Goal: Transaction & Acquisition: Purchase product/service

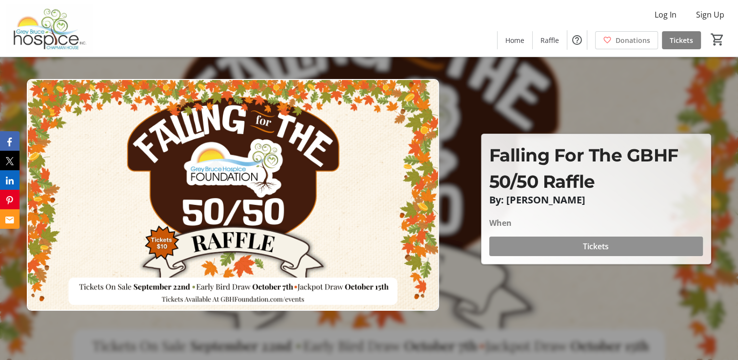
click at [553, 246] on span at bounding box center [596, 246] width 214 height 23
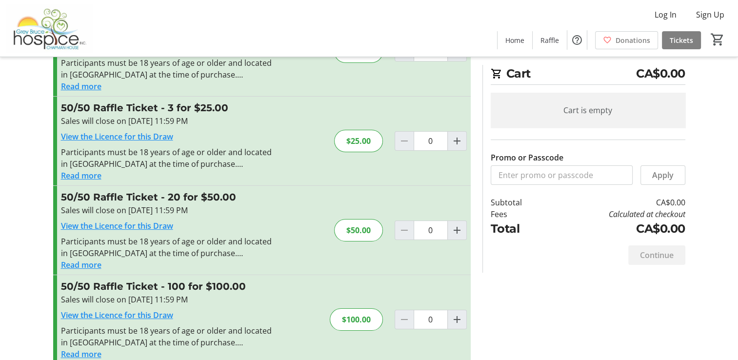
scroll to position [88, 0]
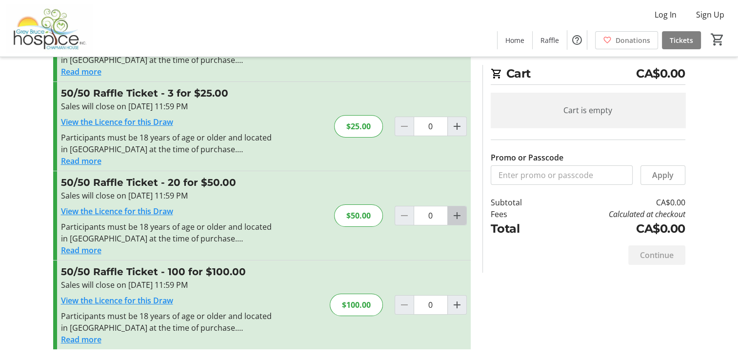
click at [456, 210] on mat-icon "Increment by one" at bounding box center [457, 216] width 12 height 12
type input "1"
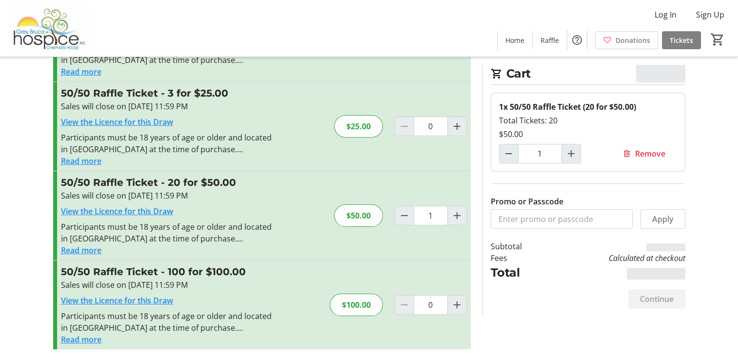
scroll to position [0, 0]
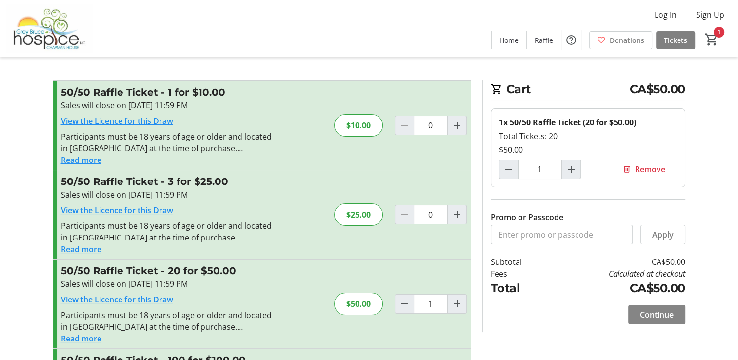
click at [661, 311] on span "Continue" at bounding box center [657, 315] width 34 height 12
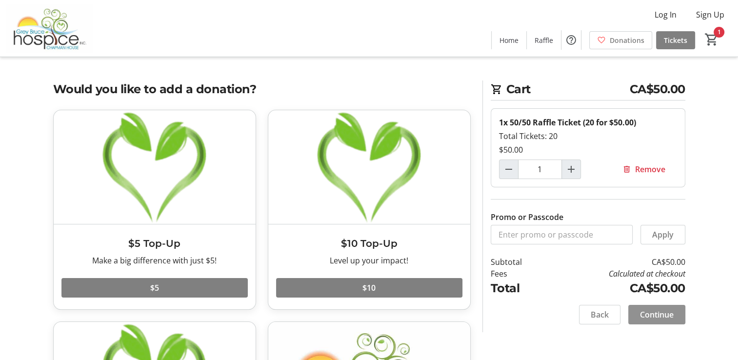
click at [671, 315] on span "Continue" at bounding box center [657, 315] width 34 height 12
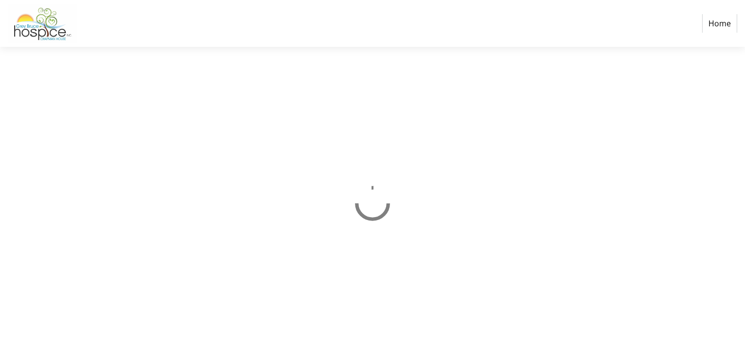
select select "CA"
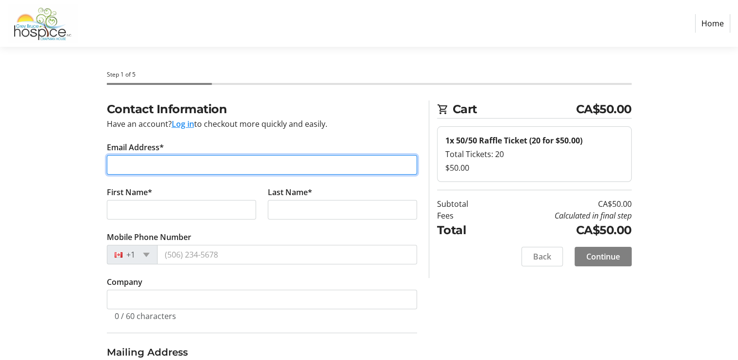
click at [303, 163] on input "Email Address*" at bounding box center [262, 165] width 310 height 20
type input "[EMAIL_ADDRESS][DOMAIN_NAME]"
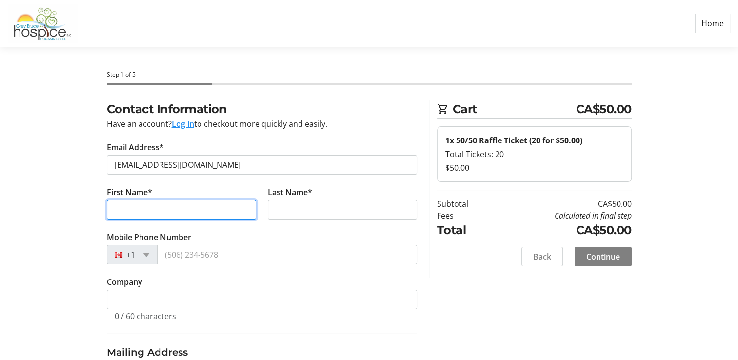
type input "[PERSON_NAME]"
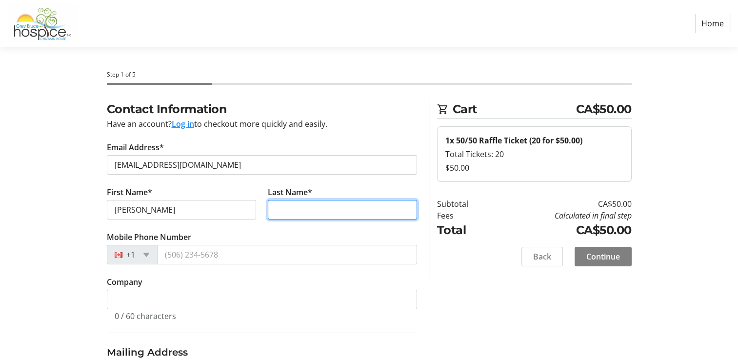
type input "Kruiderink"
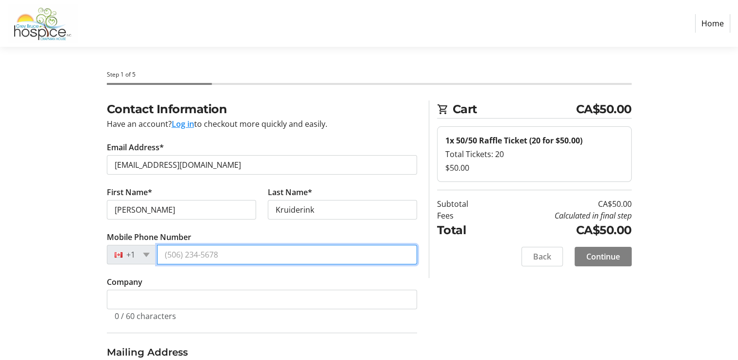
type input "[PHONE_NUMBER]"
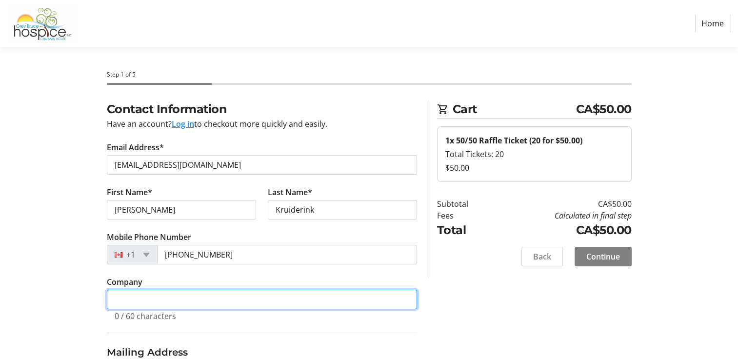
type input "mkartzz"
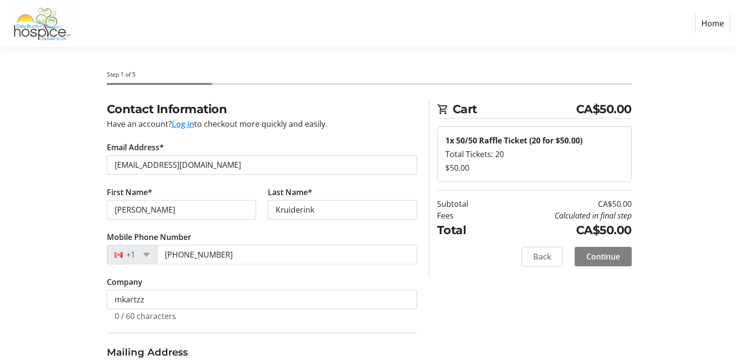
type input "[STREET_ADDRESS][PERSON_NAME]"
type input "[GEOGRAPHIC_DATA]"
select select "ON"
type input "N0H 2C2"
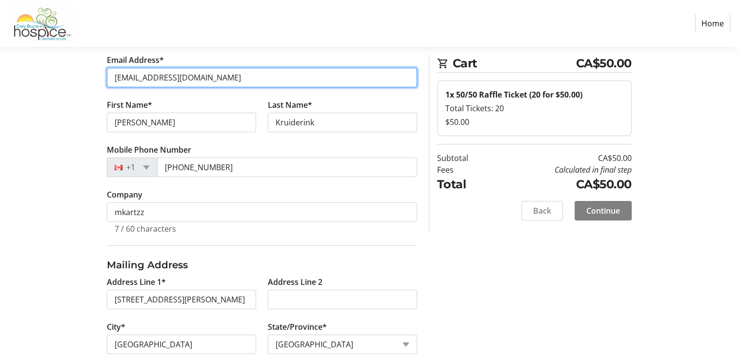
scroll to position [88, 0]
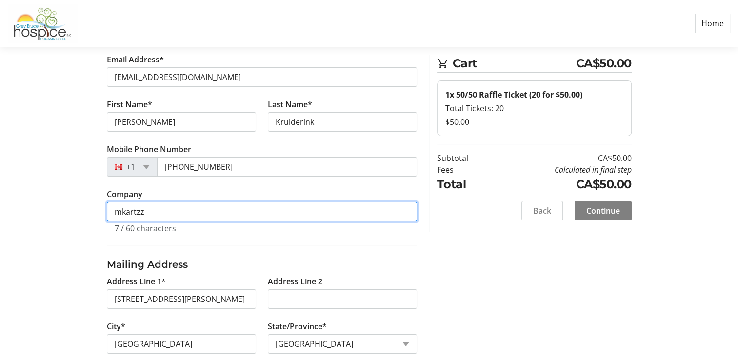
click at [168, 208] on input "mkartzz" at bounding box center [262, 212] width 310 height 20
type input "m"
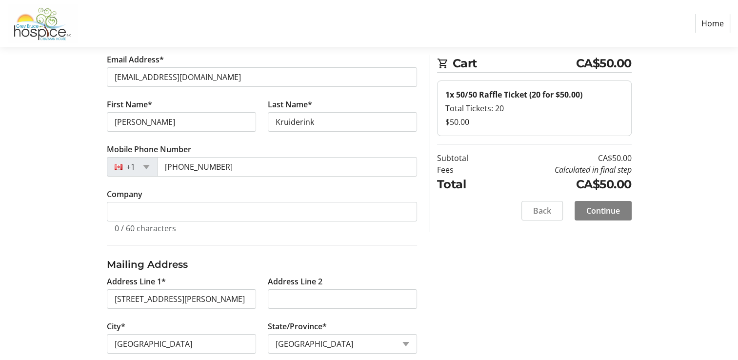
click at [74, 211] on div "Contact Information Have an account? Log in to checkout more quickly and easily…" at bounding box center [369, 271] width 644 height 517
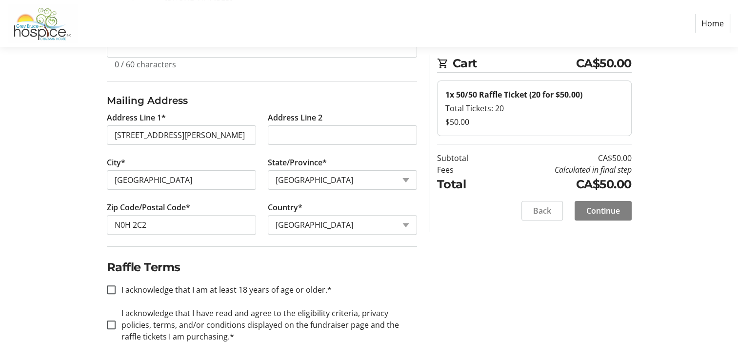
scroll to position [255, 0]
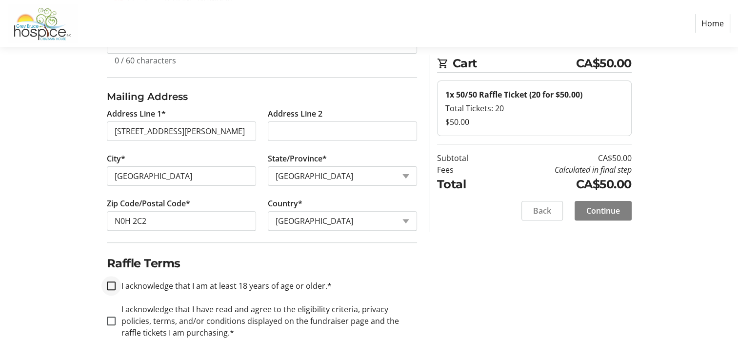
click at [104, 282] on div at bounding box center [110, 285] width 23 height 23
checkbox input "true"
click at [105, 319] on div at bounding box center [110, 320] width 23 height 23
checkbox input "true"
click at [604, 215] on span "Continue" at bounding box center [603, 211] width 34 height 12
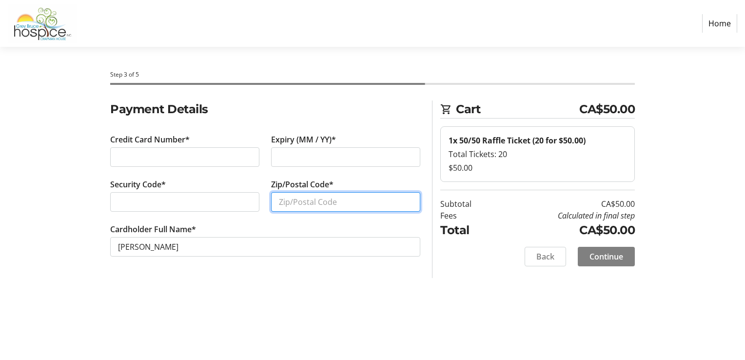
click at [291, 197] on input "Zip/Postal Code*" at bounding box center [345, 202] width 149 height 20
type input "N0H 2C2"
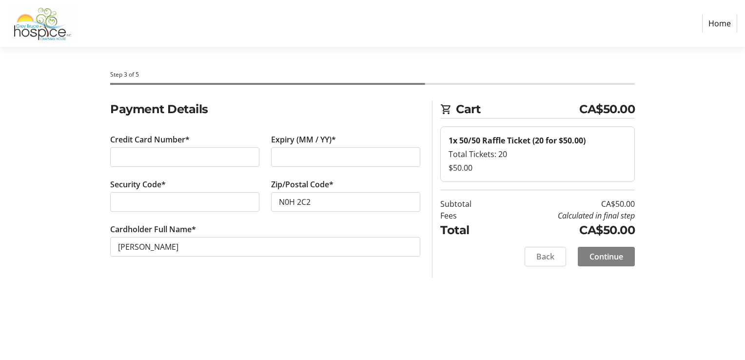
click at [313, 274] on section "Payment Details Credit Card Number* Expiry (MM / YY)* Security Code* Zip/Postal…" at bounding box center [265, 189] width 310 height 179
click at [603, 258] on span "Continue" at bounding box center [606, 257] width 34 height 12
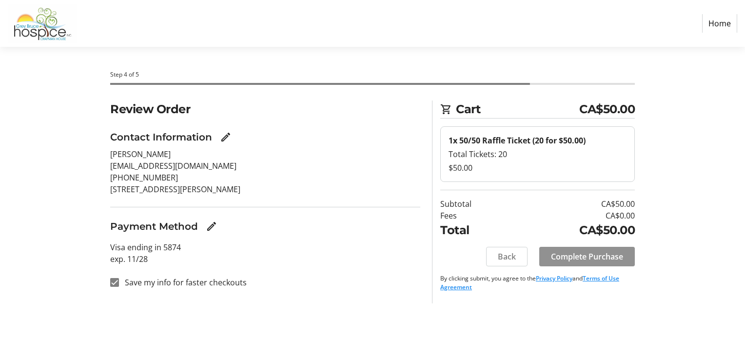
click at [595, 254] on span "Complete Purchase" at bounding box center [587, 257] width 72 height 12
